Goal: Navigation & Orientation: Find specific page/section

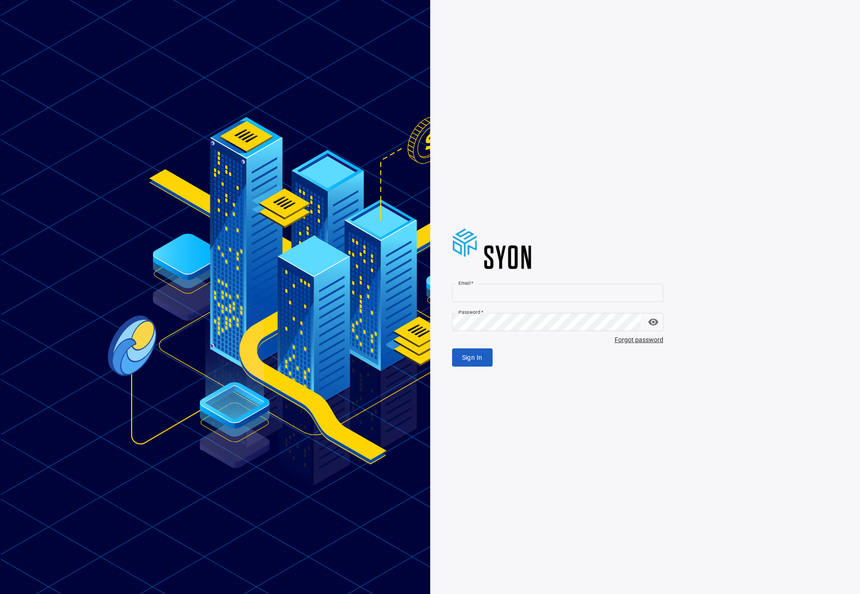
click at [480, 292] on input "Email   *" at bounding box center [557, 293] width 211 height 18
click at [0, 594] on com-1password-button at bounding box center [0, 594] width 0 height 0
type input "**********"
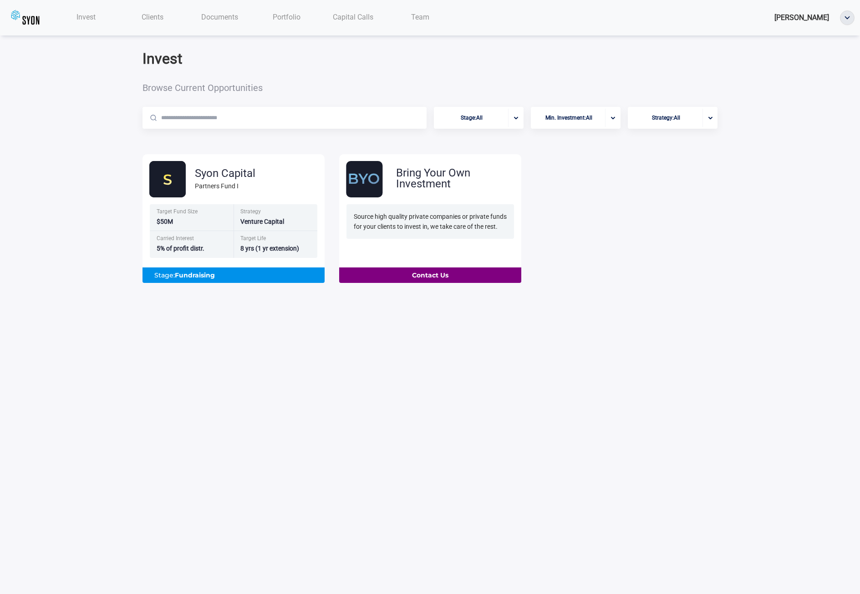
click at [226, 18] on span "Documents" at bounding box center [219, 17] width 37 height 9
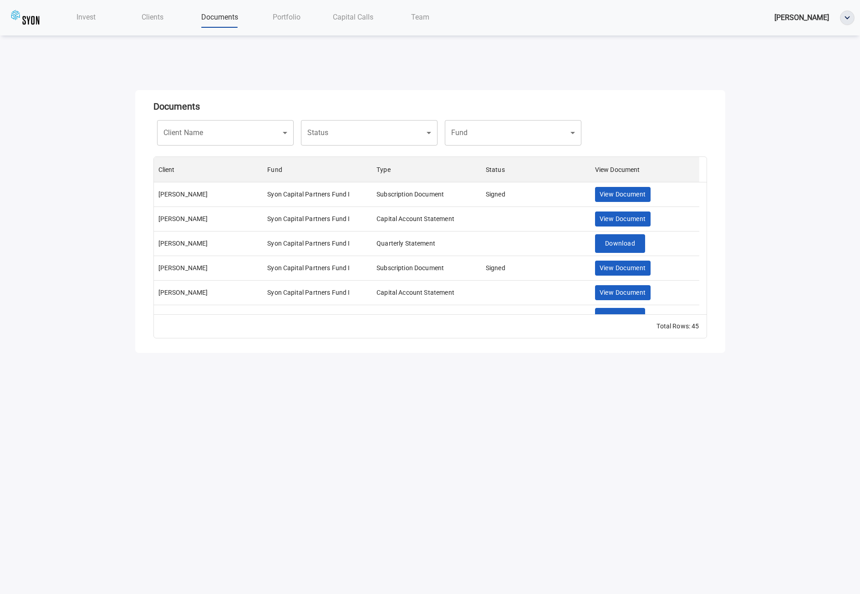
scroll to position [151, 546]
click at [152, 19] on span "Clients" at bounding box center [153, 17] width 22 height 9
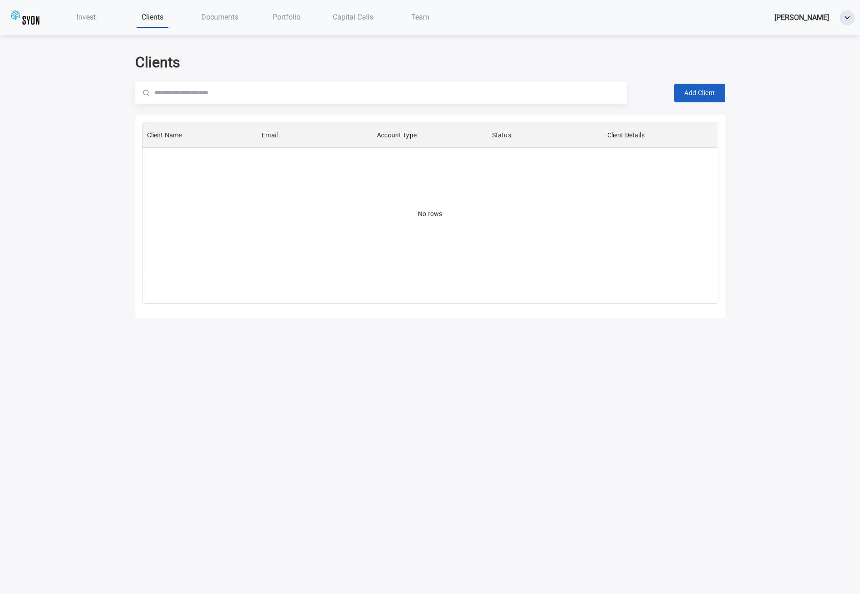
scroll to position [151, 569]
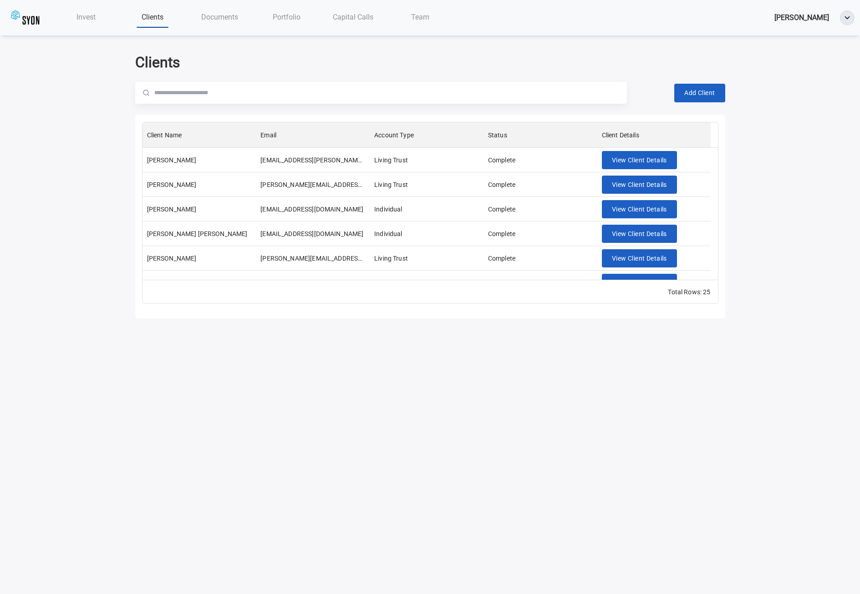
click at [218, 16] on span "Documents" at bounding box center [219, 17] width 37 height 9
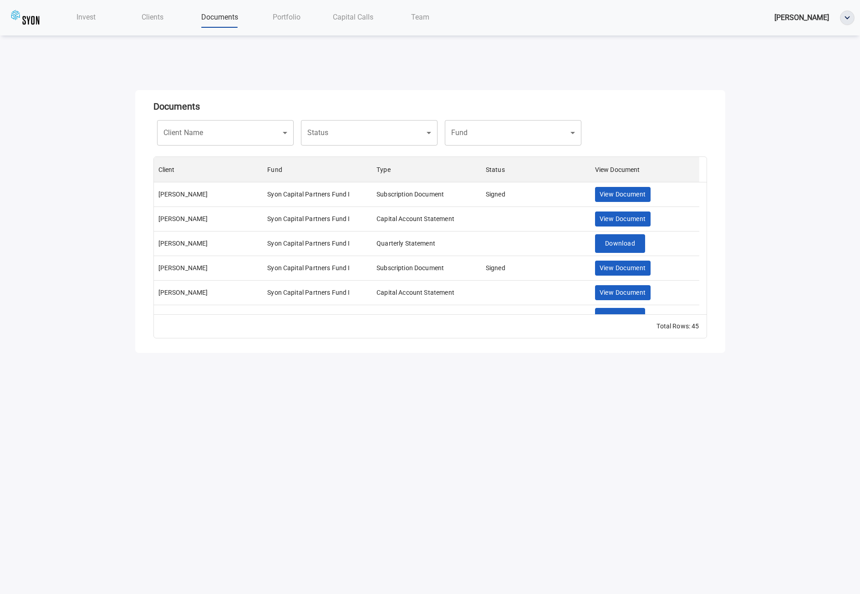
scroll to position [151, 546]
click at [411, 130] on body "Invest Clients Documents Portfolio Capital Calls Team [PERSON_NAME] Documents C…" at bounding box center [430, 297] width 860 height 594
click at [347, 80] on div at bounding box center [430, 297] width 860 height 594
click at [617, 218] on span "View Document" at bounding box center [622, 218] width 46 height 11
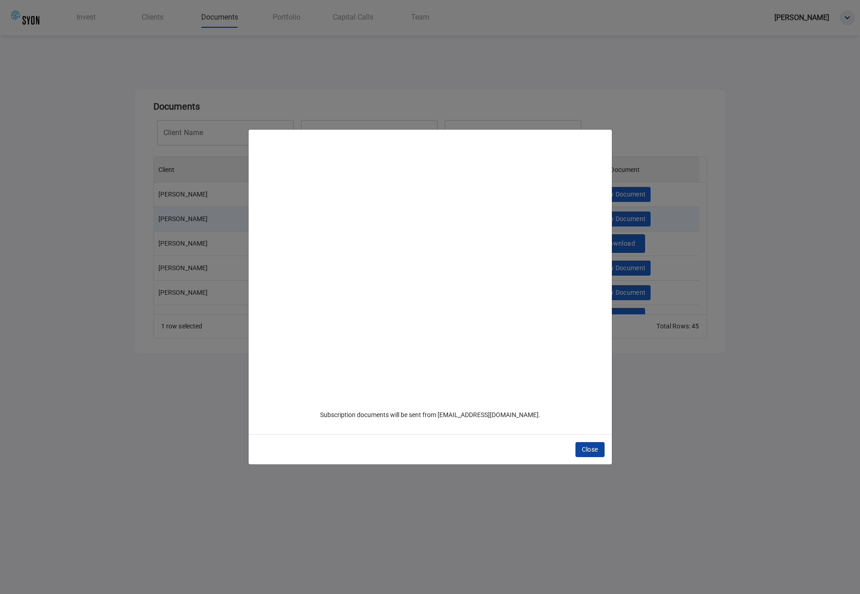
click at [590, 450] on span "Close" at bounding box center [590, 449] width 16 height 11
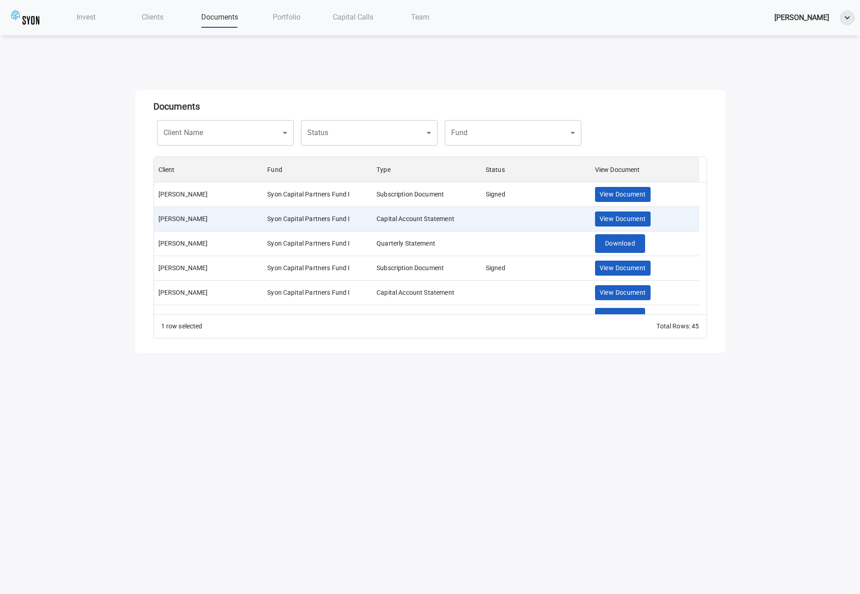
click at [83, 16] on span "Invest" at bounding box center [85, 17] width 19 height 9
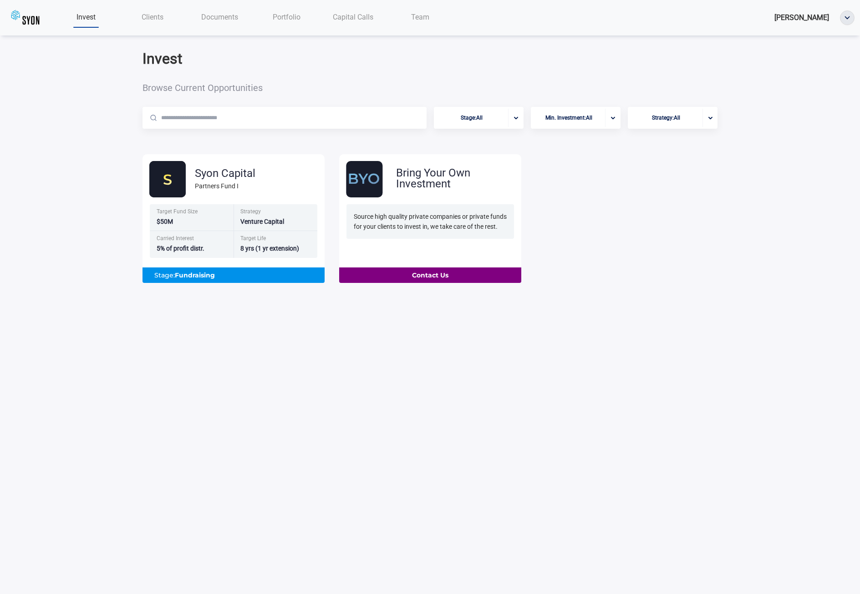
click at [227, 15] on span "Documents" at bounding box center [219, 17] width 37 height 9
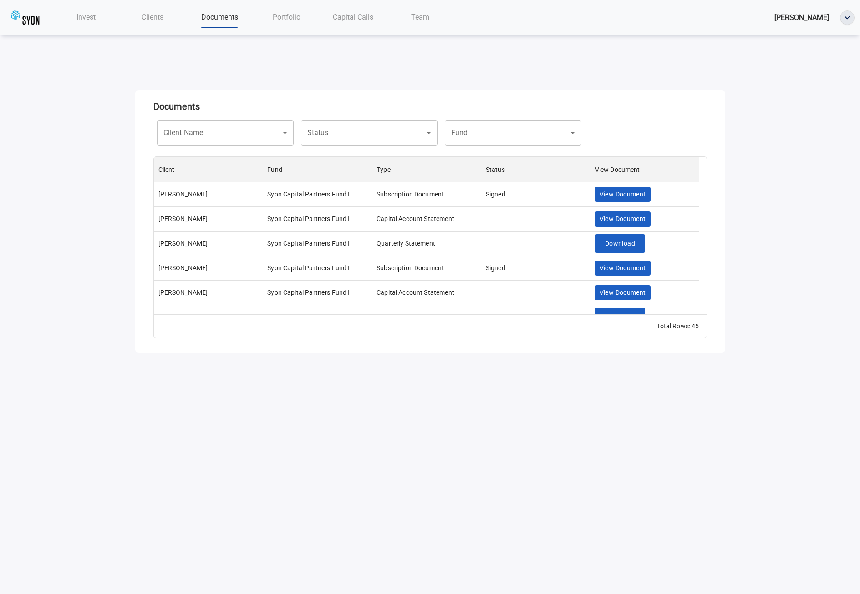
click at [524, 130] on body "Invest Clients Documents Portfolio Capital Calls Team [PERSON_NAME] Documents C…" at bounding box center [430, 297] width 860 height 594
click at [496, 95] on div at bounding box center [430, 297] width 860 height 594
click at [370, 133] on body "Invest Clients Documents Portfolio Capital Calls Team [PERSON_NAME] Documents C…" at bounding box center [430, 297] width 860 height 594
click at [589, 96] on div at bounding box center [430, 297] width 860 height 594
click at [849, 18] on img "button" at bounding box center [847, 18] width 14 height 14
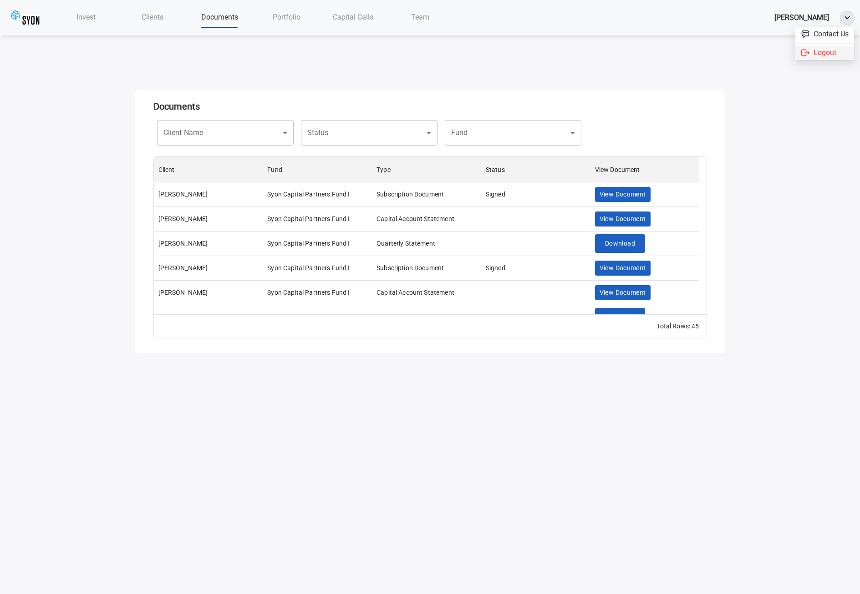
click at [826, 56] on span "Logout" at bounding box center [824, 53] width 23 height 10
